Goal: Information Seeking & Learning: Learn about a topic

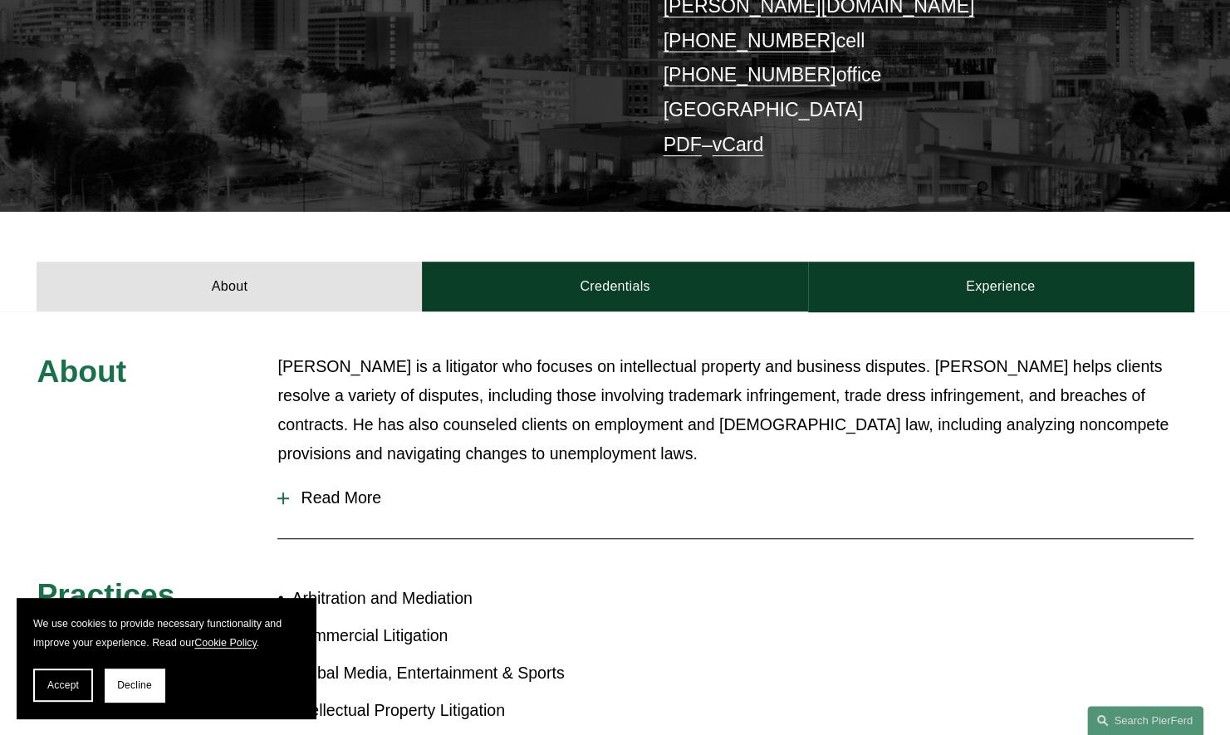
scroll to position [403, 0]
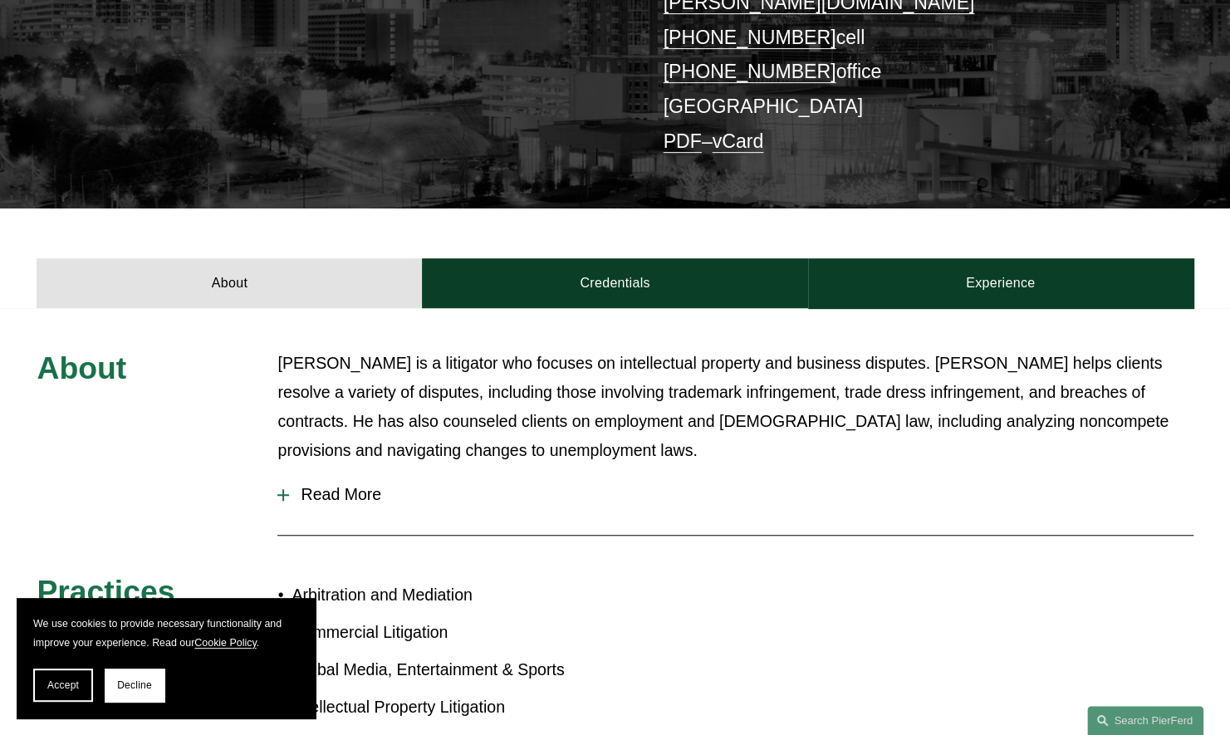
click at [454, 349] on p "[PERSON_NAME] is a litigator who focuses on intellectual property and business …" at bounding box center [735, 407] width 916 height 117
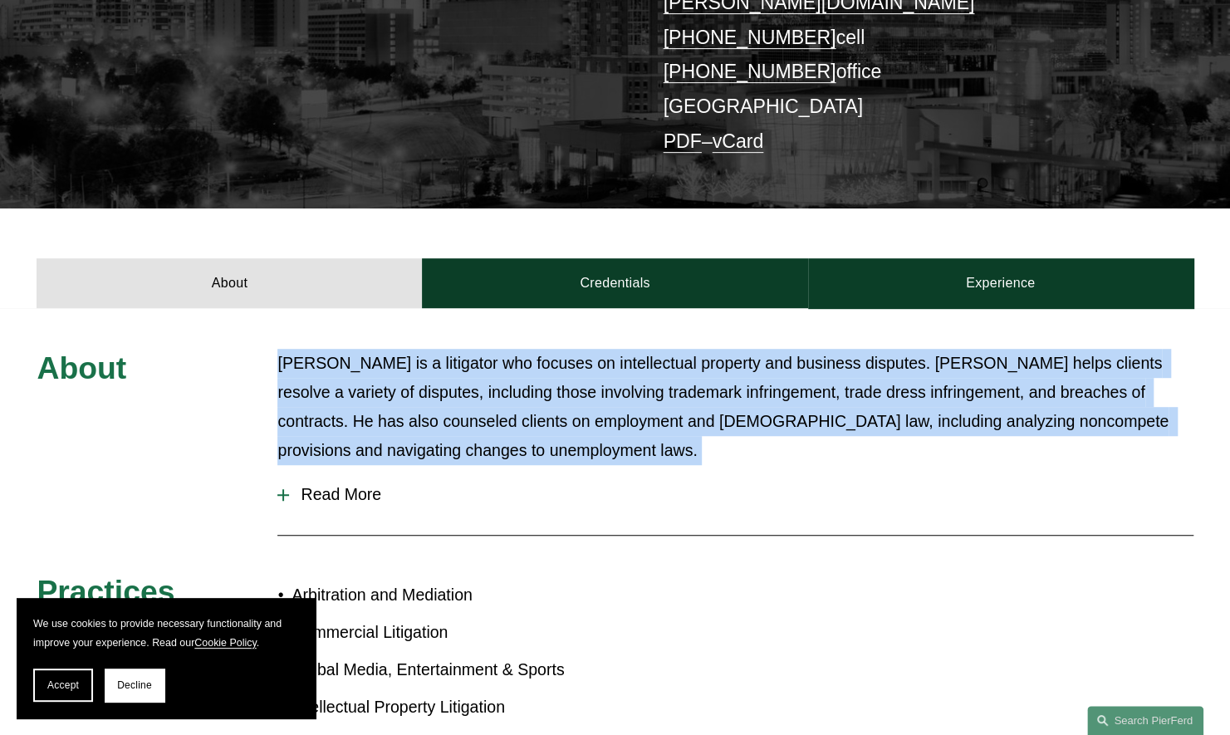
click at [454, 349] on p "[PERSON_NAME] is a litigator who focuses on intellectual property and business …" at bounding box center [735, 407] width 916 height 117
drag, startPoint x: 454, startPoint y: 336, endPoint x: 440, endPoint y: 389, distance: 54.8
click at [440, 389] on p "[PERSON_NAME] is a litigator who focuses on intellectual property and business …" at bounding box center [735, 407] width 916 height 117
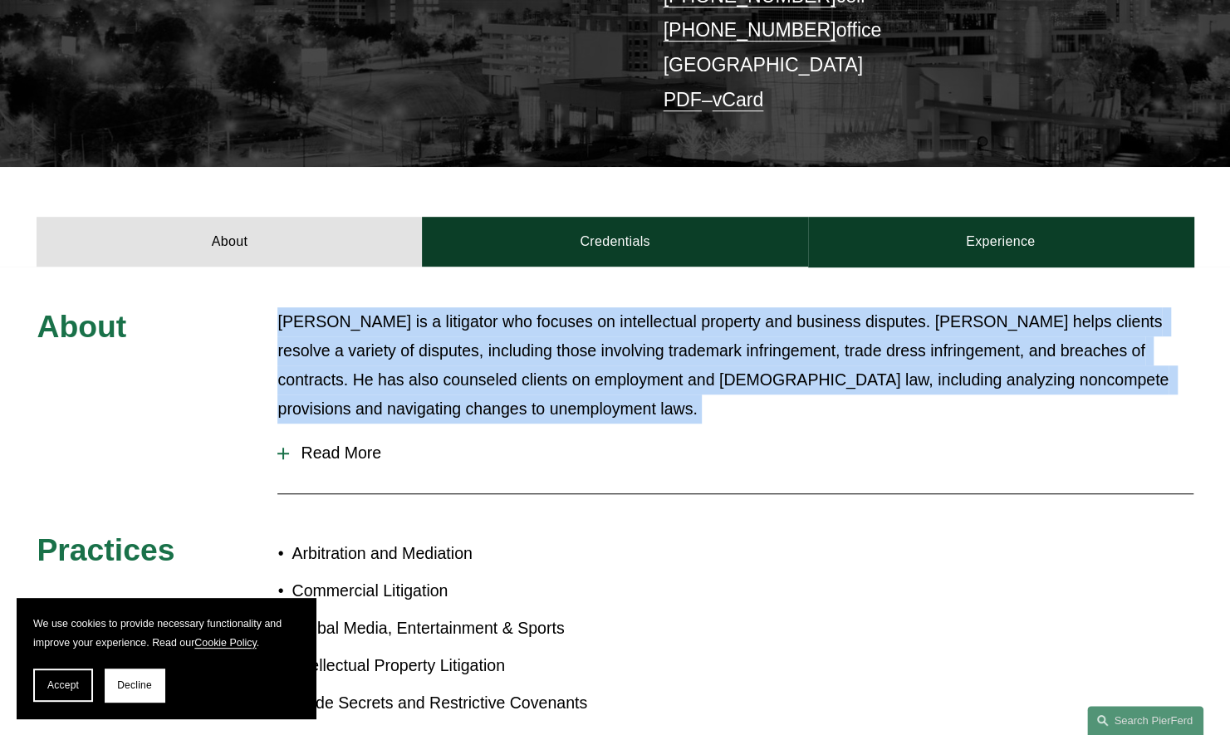
scroll to position [480, 0]
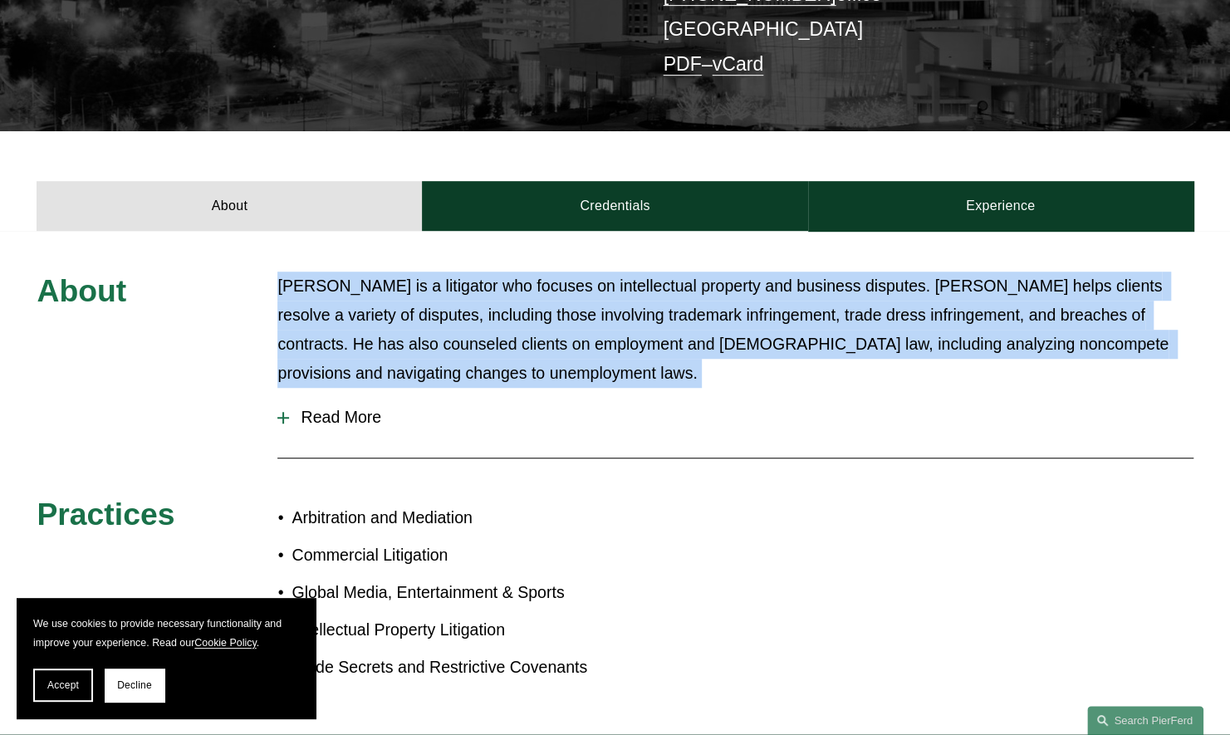
click at [400, 317] on p "[PERSON_NAME] is a litigator who focuses on intellectual property and business …" at bounding box center [735, 330] width 916 height 117
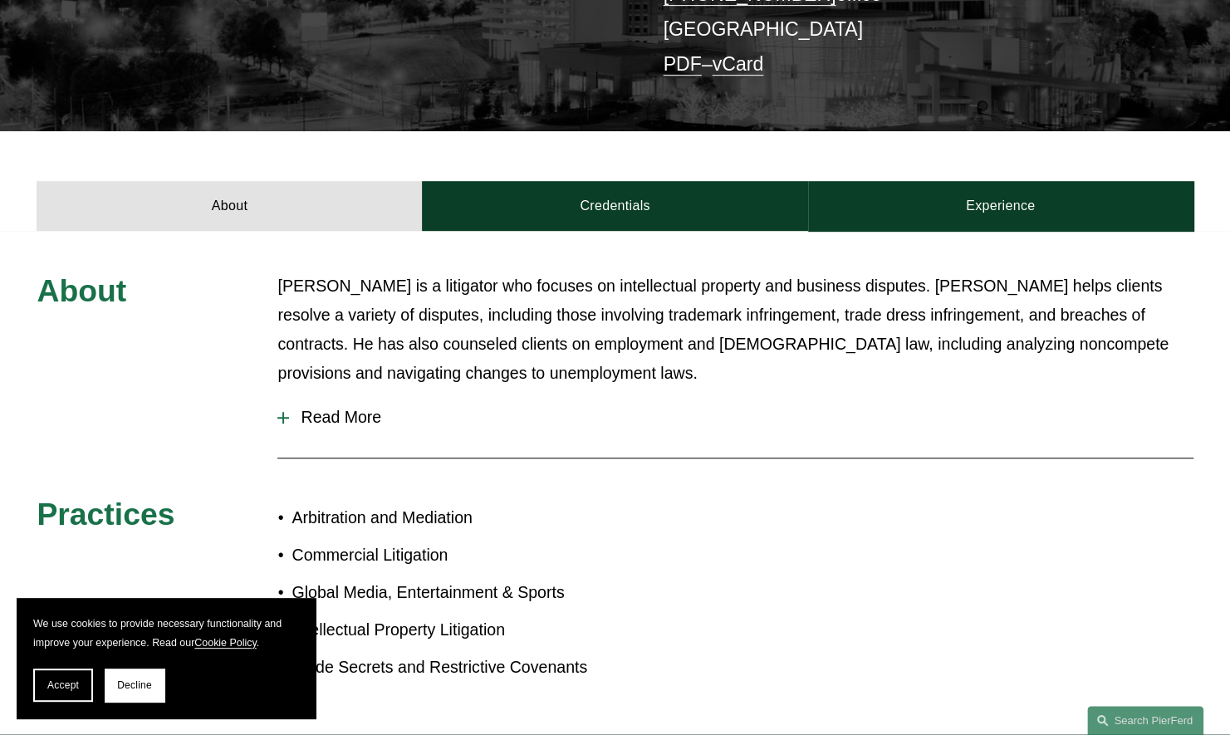
click at [279, 412] on div at bounding box center [283, 418] width 12 height 12
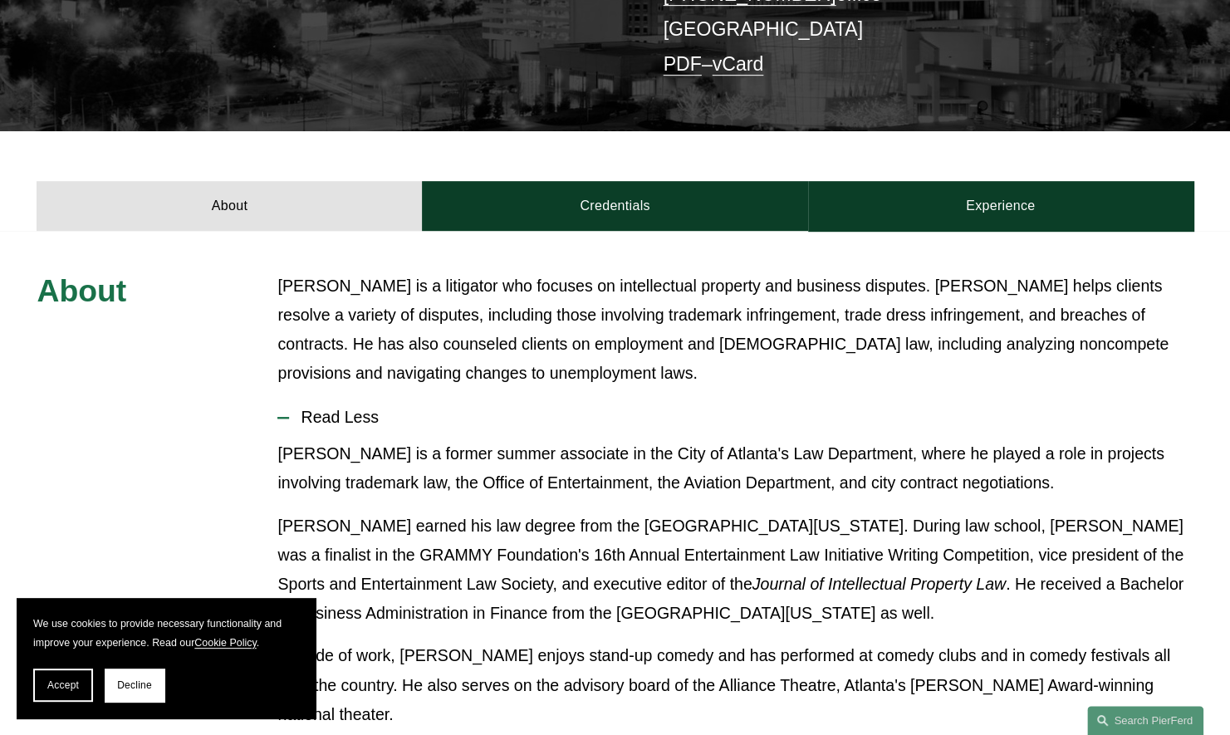
click at [484, 474] on div "[PERSON_NAME] is a former summer associate in the City of Atlanta's Law Departm…" at bounding box center [735, 591] width 916 height 302
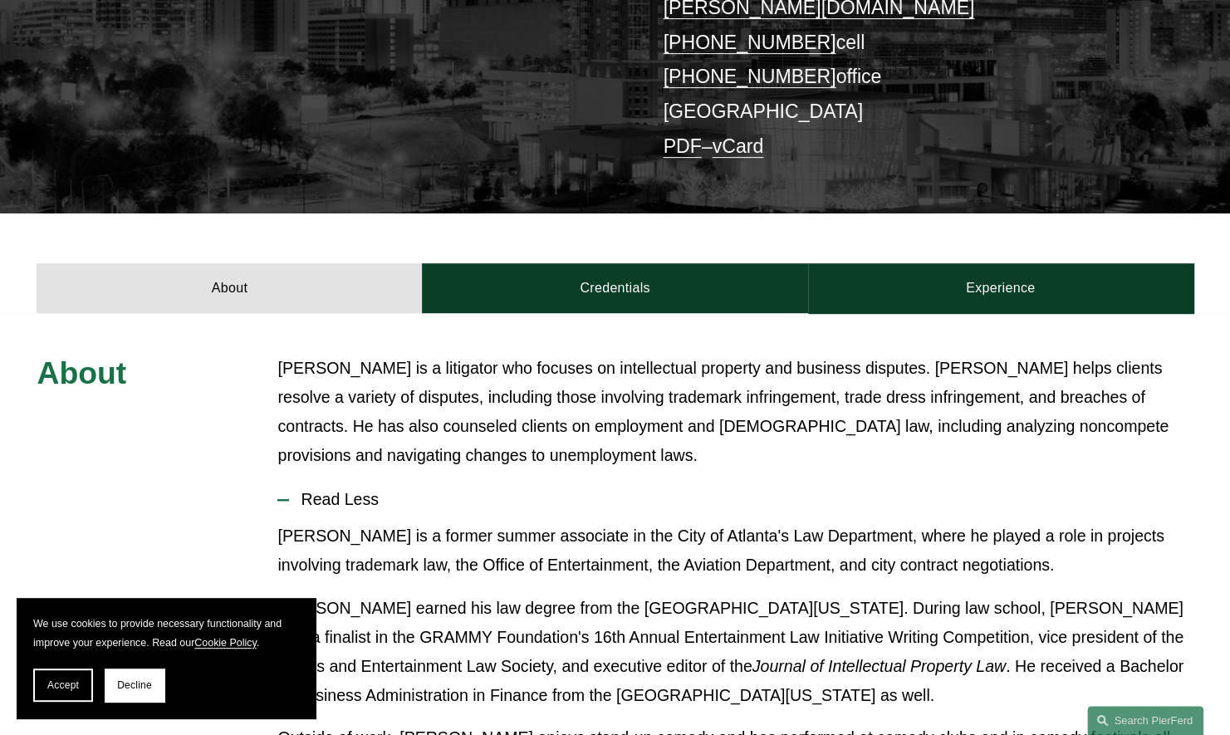
scroll to position [396, 0]
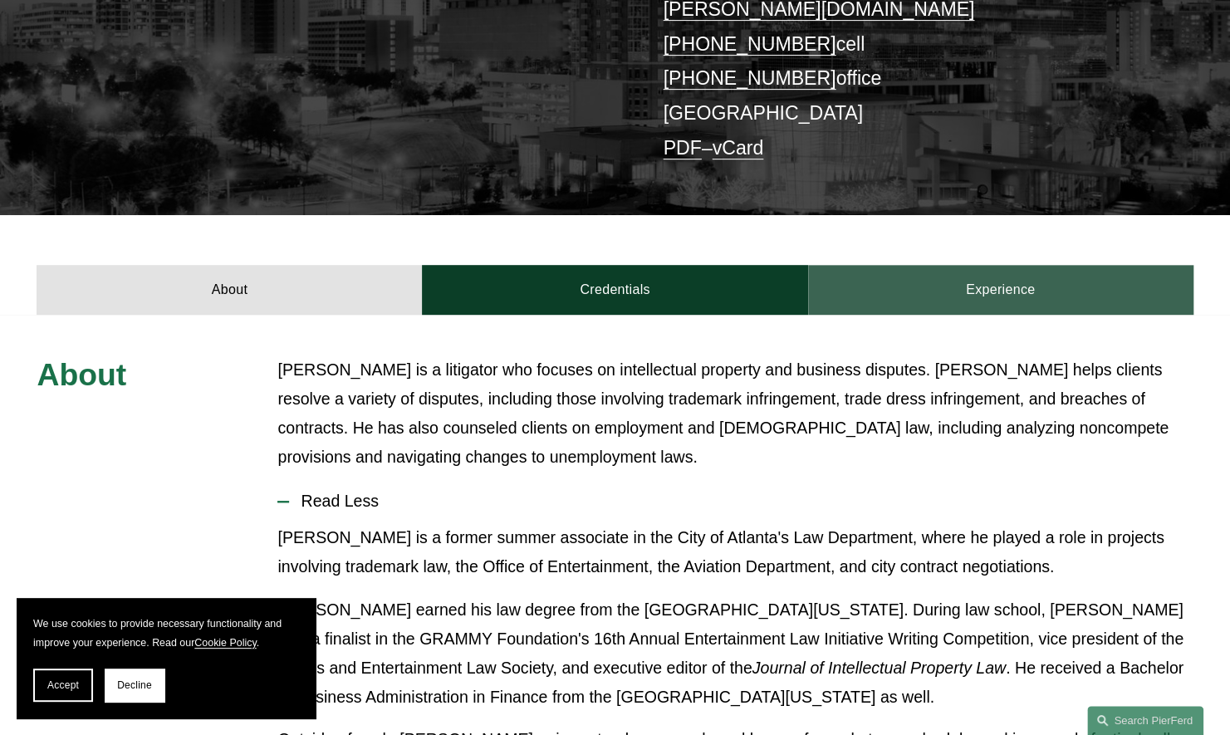
click at [931, 265] on link "Experience" at bounding box center [1000, 290] width 385 height 50
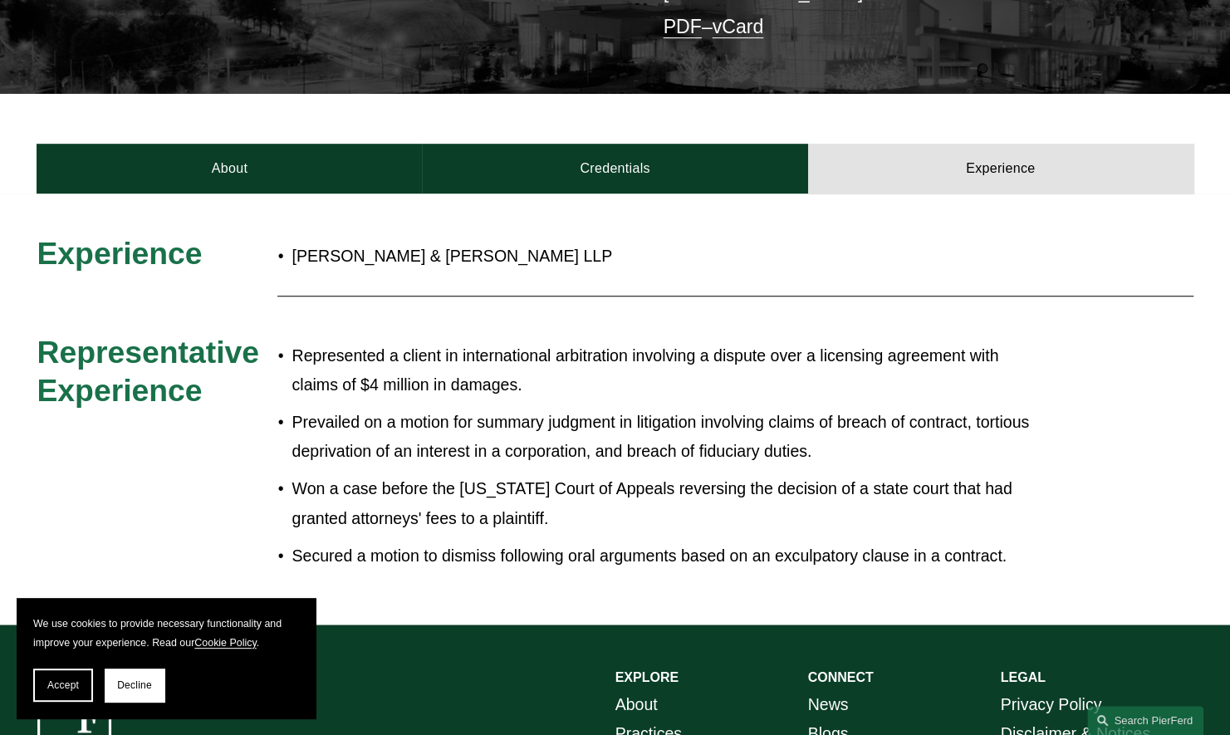
scroll to position [523, 0]
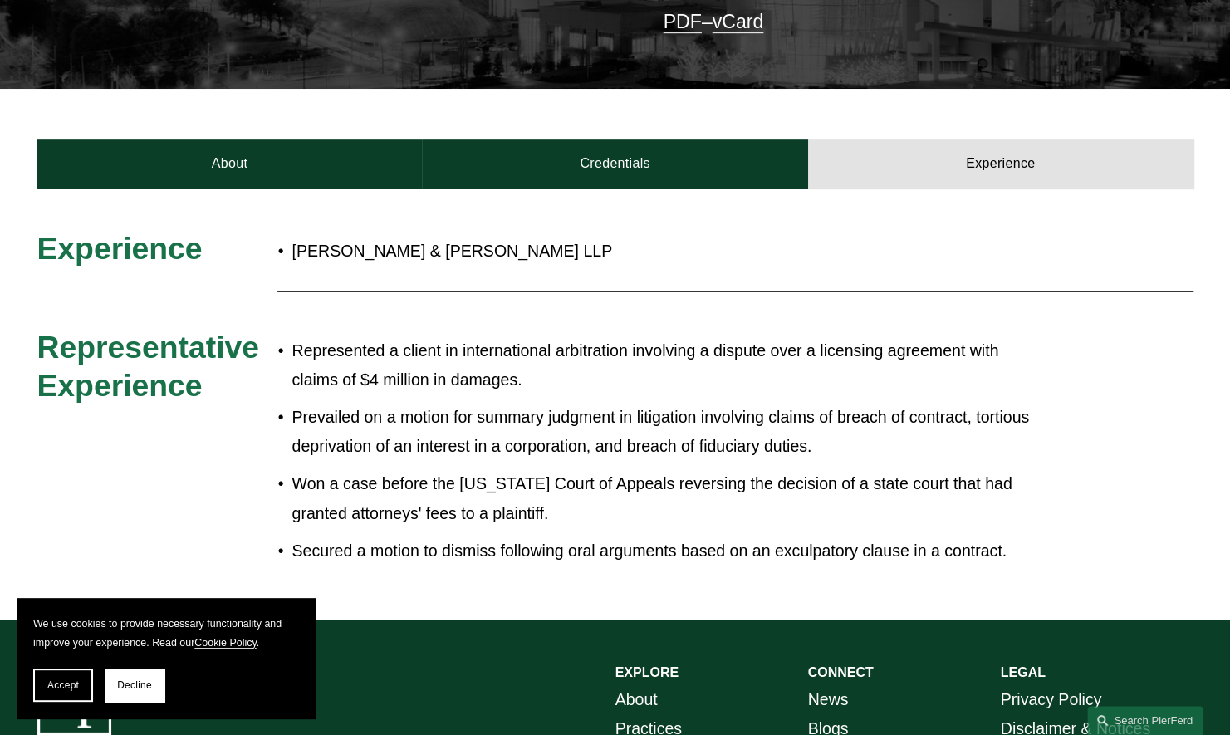
click at [437, 537] on p "Secured a motion to dismiss following oral arguments based on an exculpatory cl…" at bounding box center [670, 551] width 757 height 29
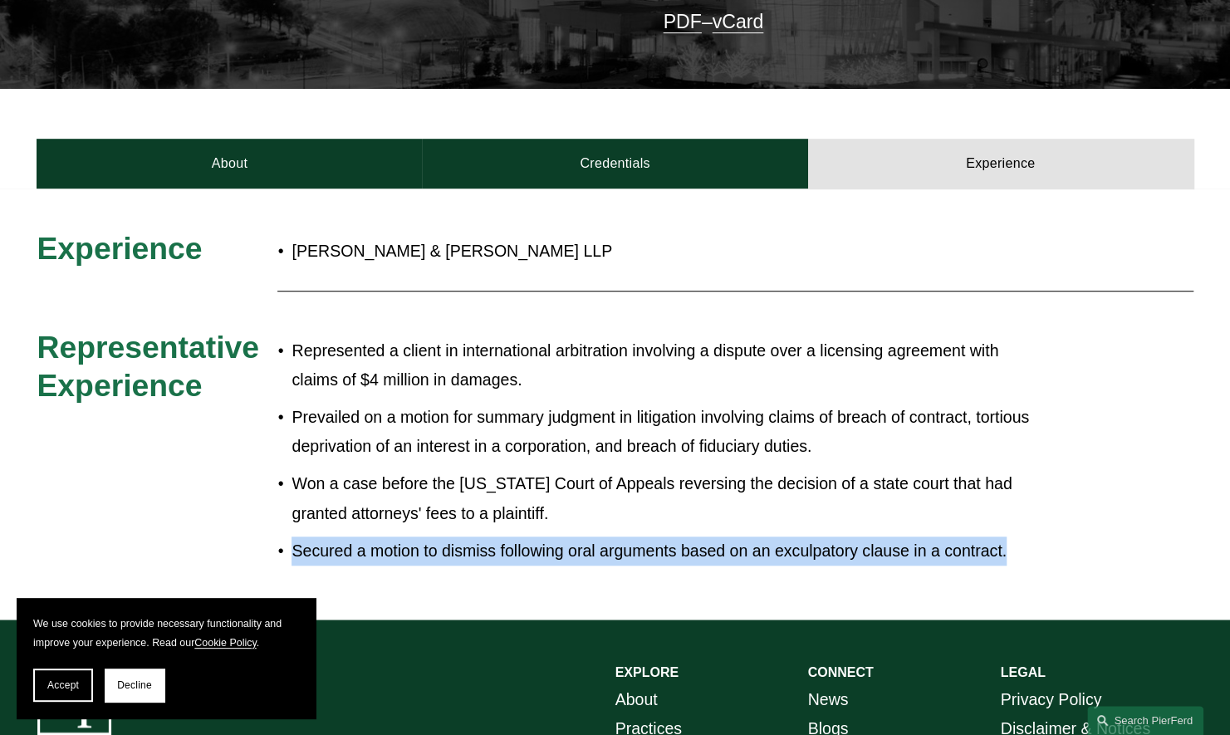
click at [437, 537] on p "Secured a motion to dismiss following oral arguments based on an exculpatory cl…" at bounding box center [670, 551] width 757 height 29
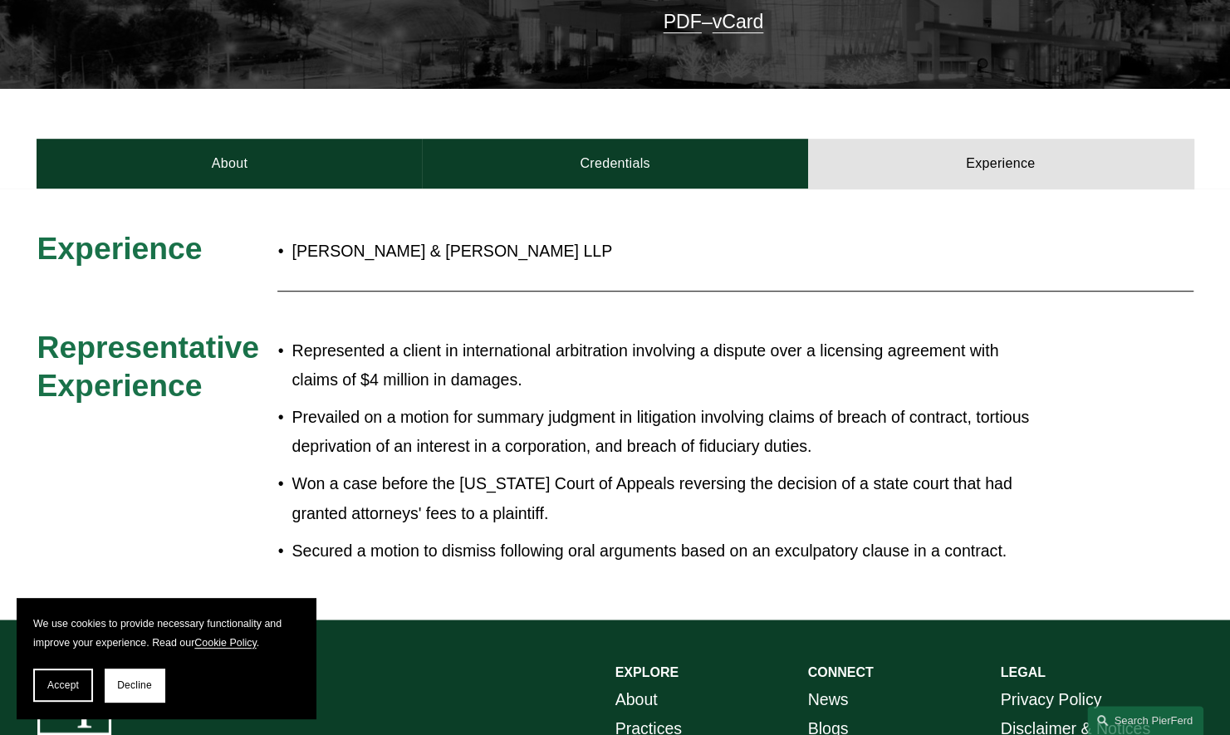
click at [353, 336] on p "Represented a client in international arbitration involving a dispute over a li…" at bounding box center [670, 365] width 757 height 58
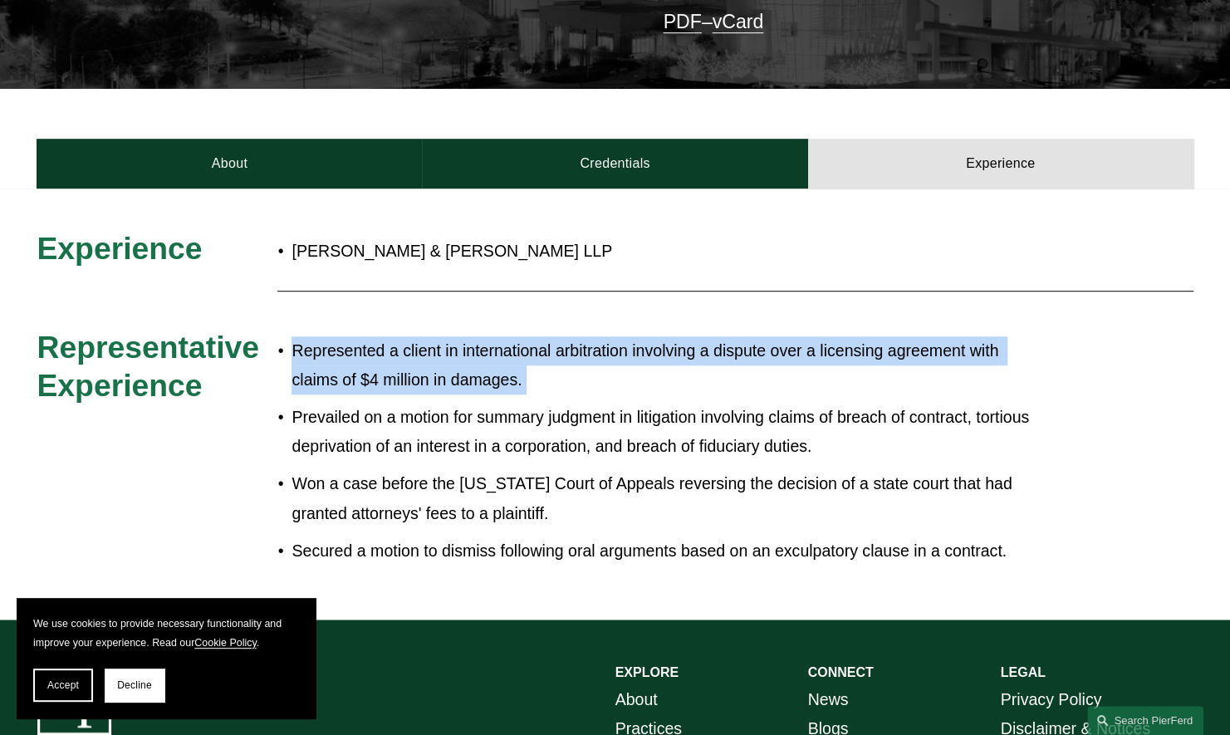
click at [353, 336] on p "Represented a client in international arbitration involving a dispute over a li…" at bounding box center [670, 365] width 757 height 58
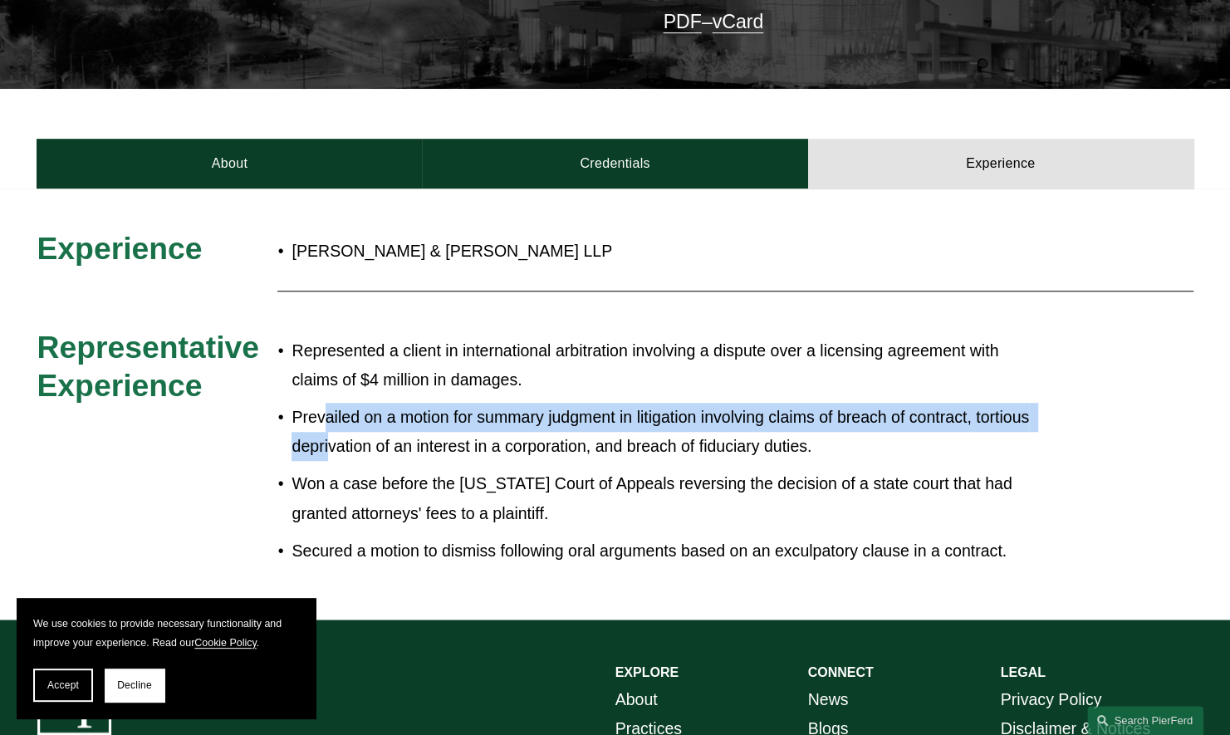
drag, startPoint x: 353, startPoint y: 333, endPoint x: 330, endPoint y: 402, distance: 72.8
click at [330, 403] on p "Prevailed on a motion for summary judgment in litigation involving claims of br…" at bounding box center [670, 432] width 757 height 58
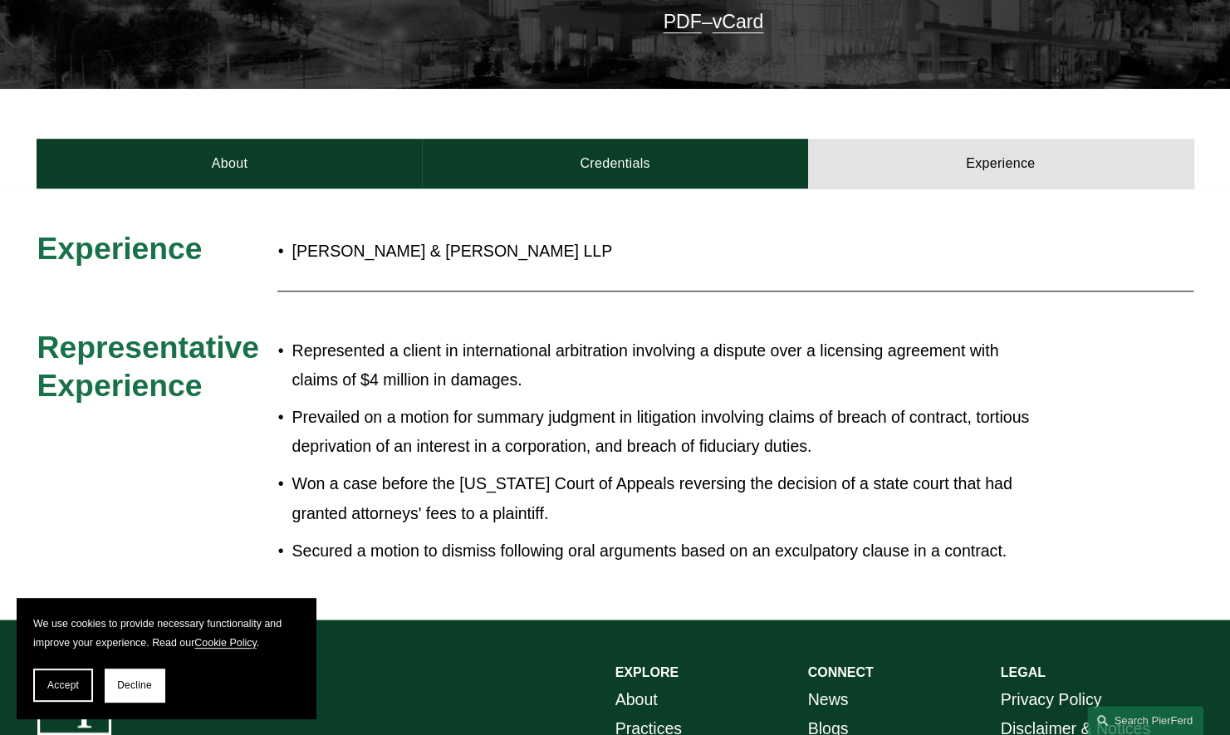
drag, startPoint x: 330, startPoint y: 402, endPoint x: 419, endPoint y: 482, distance: 119.4
click at [419, 482] on p "Won a case before the [US_STATE] Court of Appeals reversing the decision of a s…" at bounding box center [670, 498] width 757 height 58
